Goal: Communication & Community: Share content

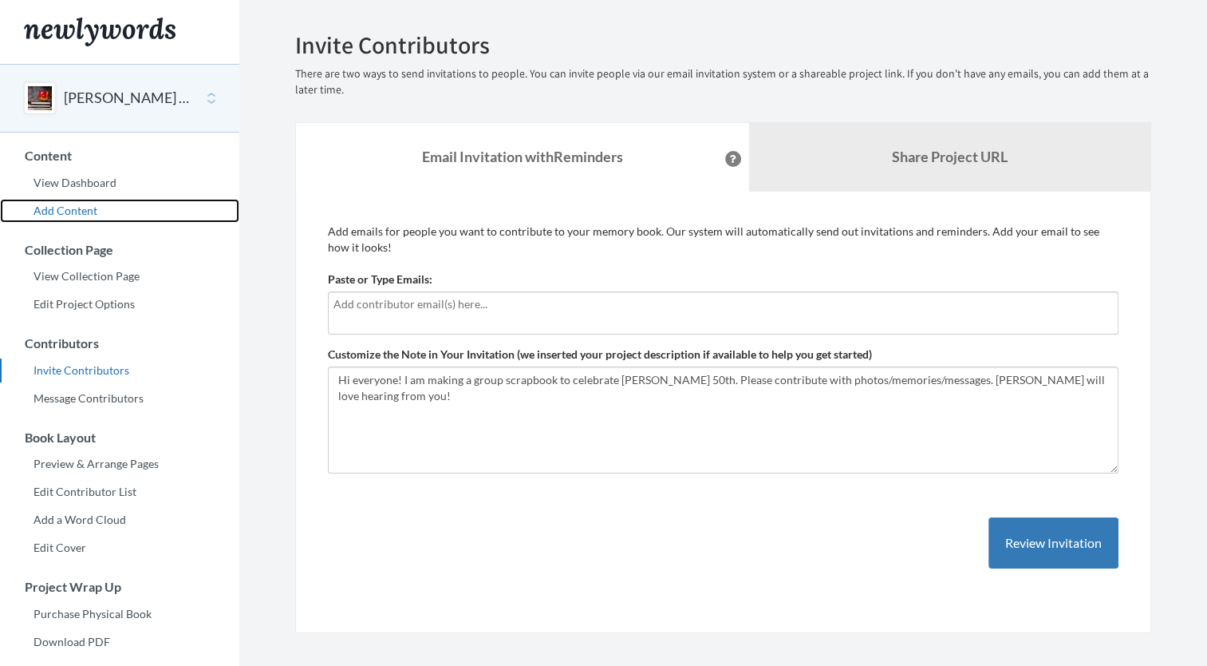
click at [80, 212] on link "Add Content" at bounding box center [119, 211] width 239 height 24
click at [343, 310] on input "text" at bounding box center [724, 304] width 780 height 18
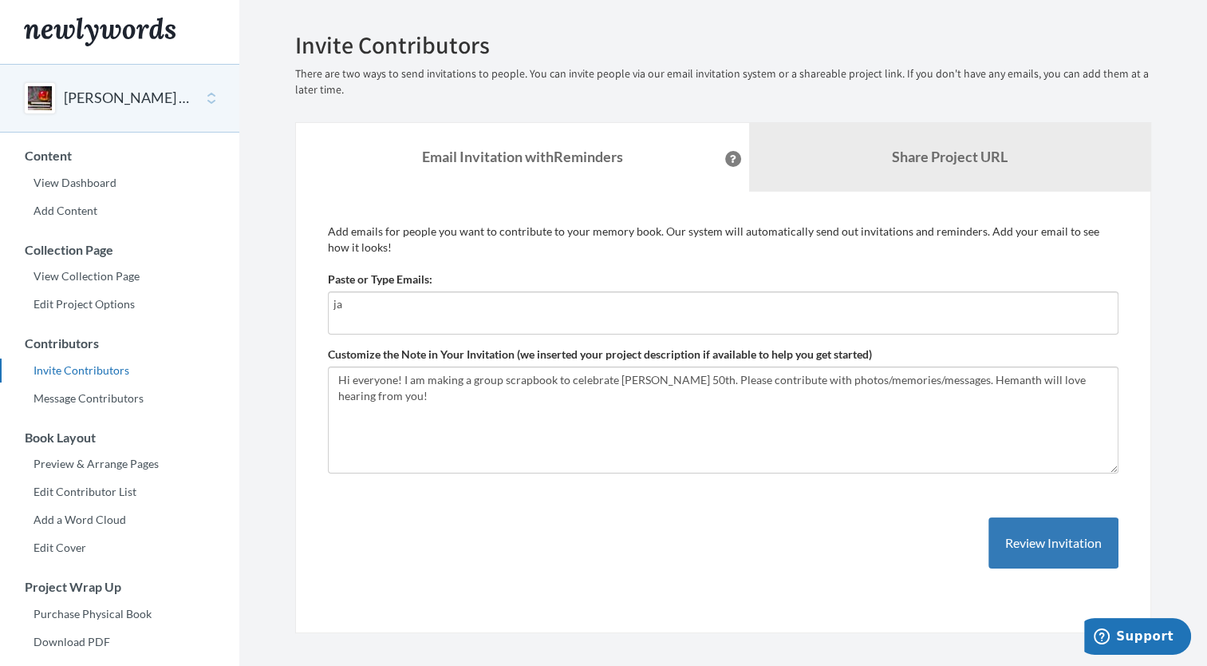
type input "ja"
drag, startPoint x: 363, startPoint y: 309, endPoint x: 306, endPoint y: 306, distance: 56.7
click at [306, 306] on div "Add emails for people you want to contribute to your memory book. Our system wi…" at bounding box center [723, 413] width 856 height 442
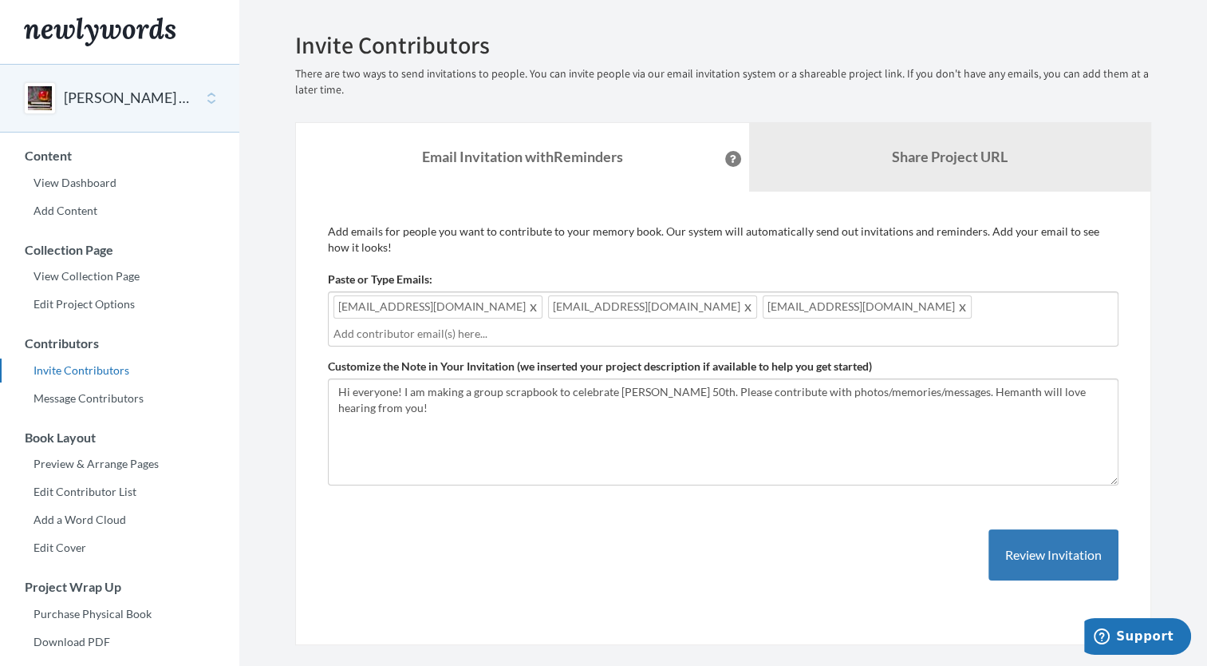
click at [927, 325] on input "text" at bounding box center [724, 334] width 780 height 18
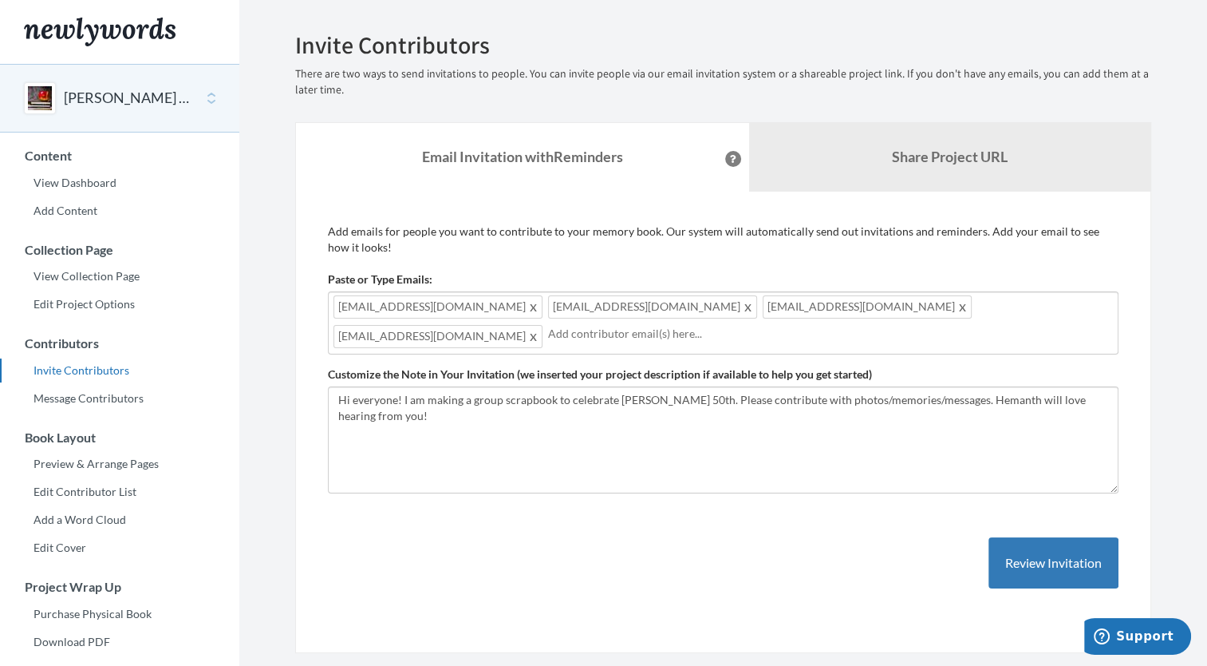
click at [1034, 310] on div "[EMAIL_ADDRESS][DOMAIN_NAME] [EMAIL_ADDRESS][DOMAIN_NAME] [EMAIL_ADDRESS][DOMAI…" at bounding box center [723, 322] width 791 height 63
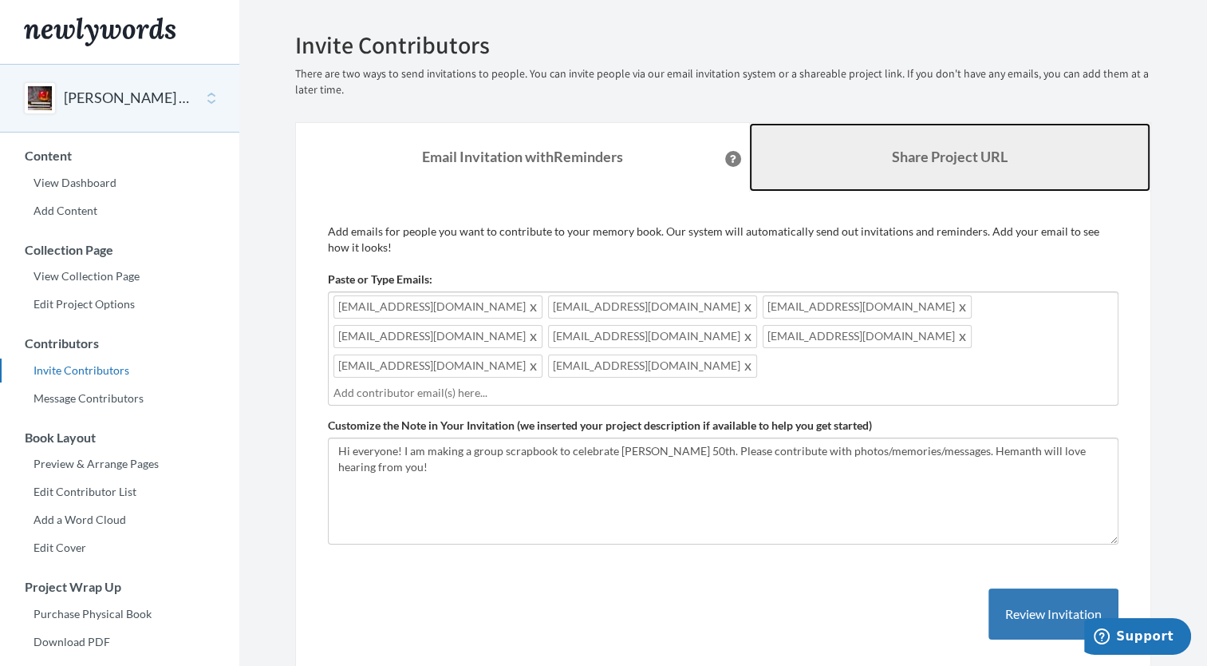
click at [849, 143] on link "Share Project URL" at bounding box center [950, 157] width 402 height 69
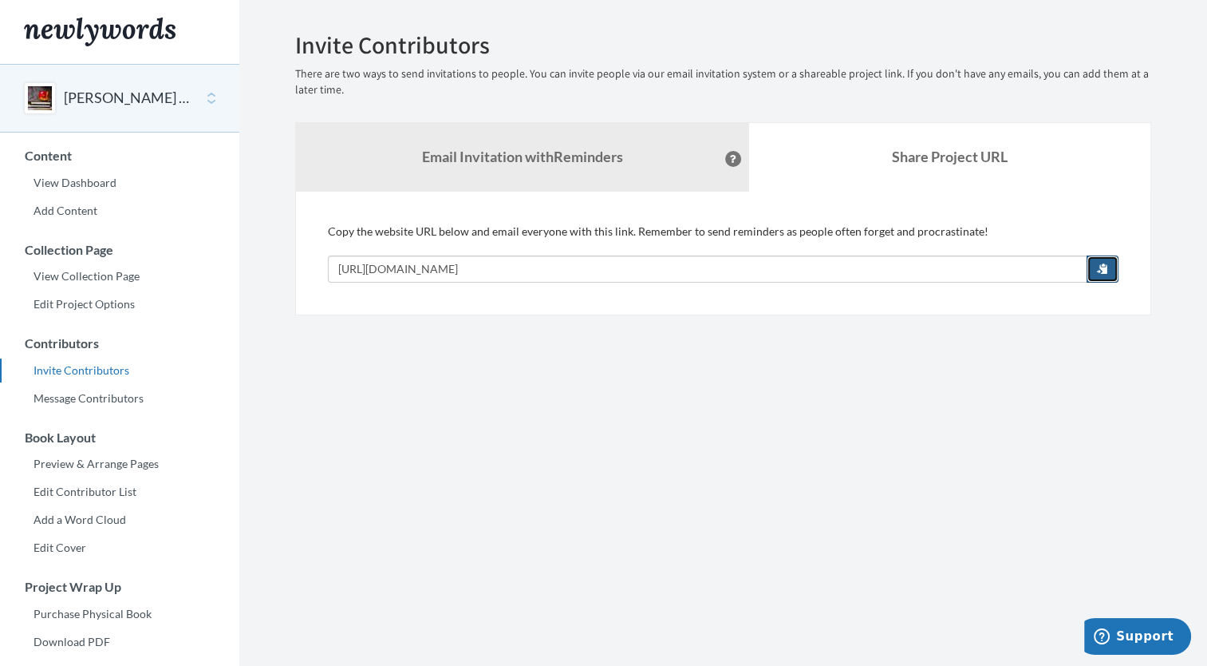
click at [1107, 269] on span "button" at bounding box center [1102, 268] width 11 height 11
click at [94, 520] on link "Add a Word Cloud" at bounding box center [119, 520] width 239 height 24
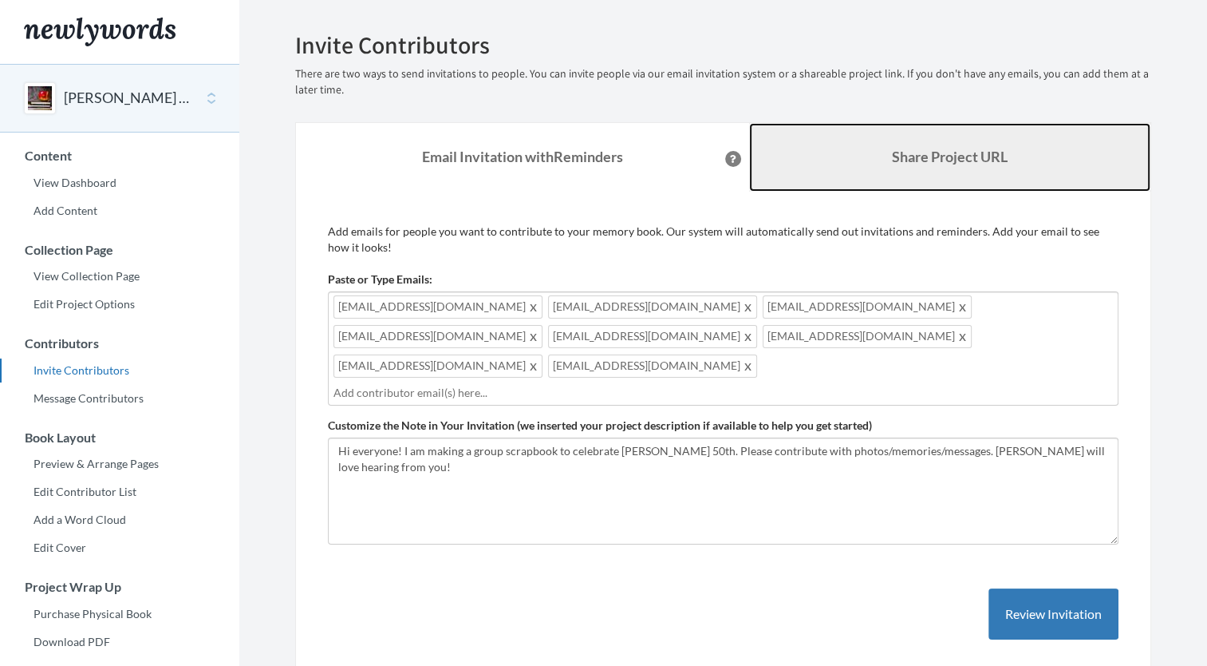
click at [801, 145] on link "Share Project URL" at bounding box center [950, 157] width 402 height 69
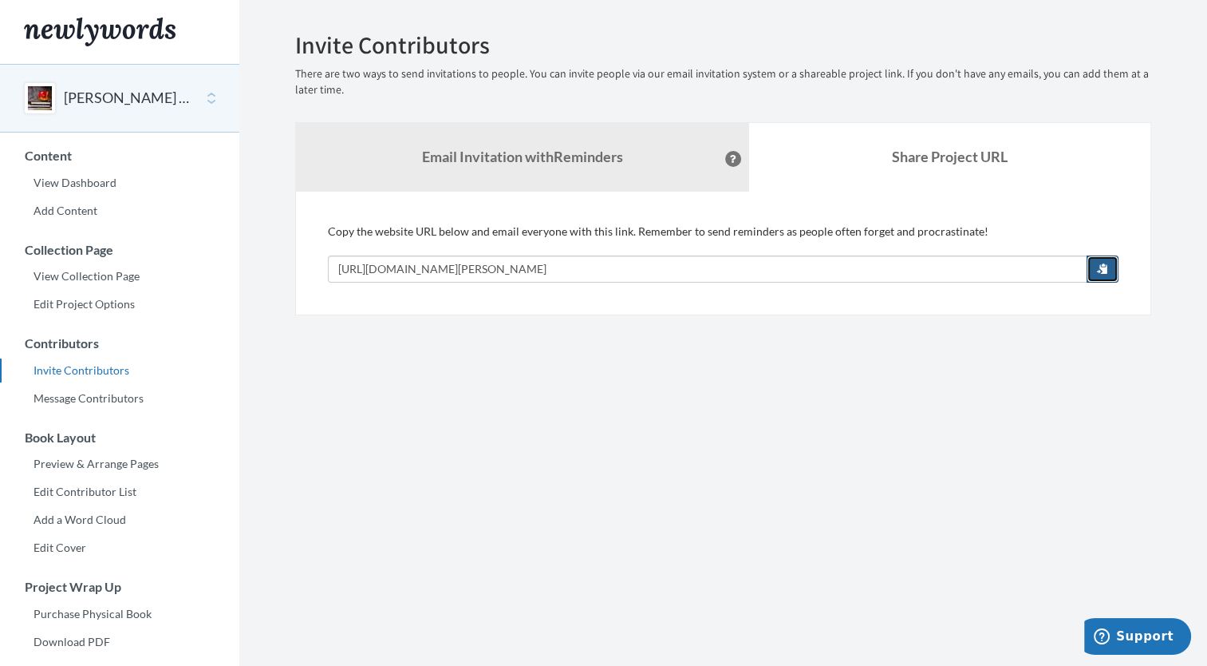
click at [1108, 263] on span "button" at bounding box center [1102, 268] width 11 height 11
